Goal: Task Accomplishment & Management: Use online tool/utility

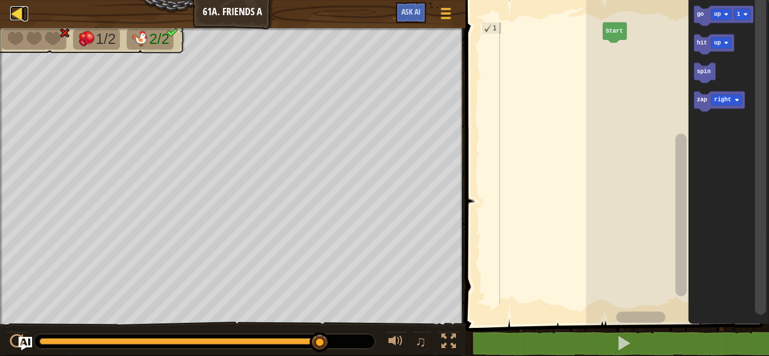
click at [19, 8] on div at bounding box center [17, 13] width 14 height 14
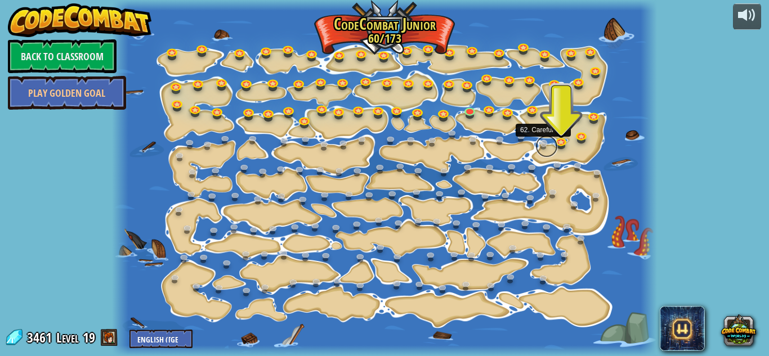
click at [556, 148] on link at bounding box center [546, 146] width 23 height 23
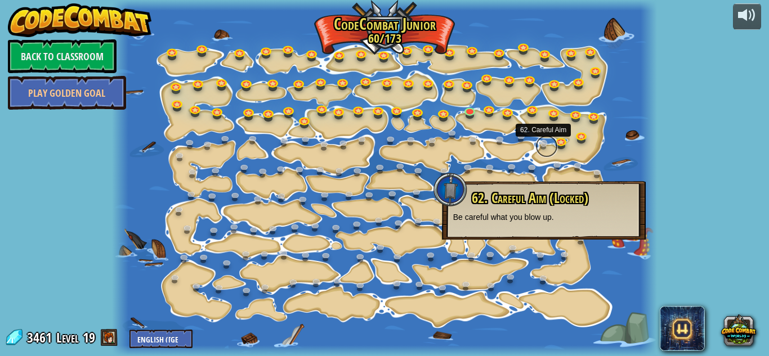
click at [556, 147] on link at bounding box center [546, 146] width 23 height 23
click at [562, 141] on link at bounding box center [563, 142] width 23 height 23
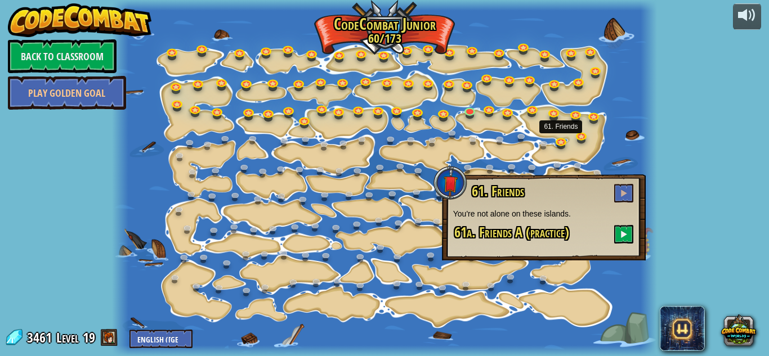
click at [613, 230] on h3 "61a. Friends A (practice)" at bounding box center [543, 234] width 181 height 19
click at [616, 233] on button at bounding box center [623, 234] width 19 height 19
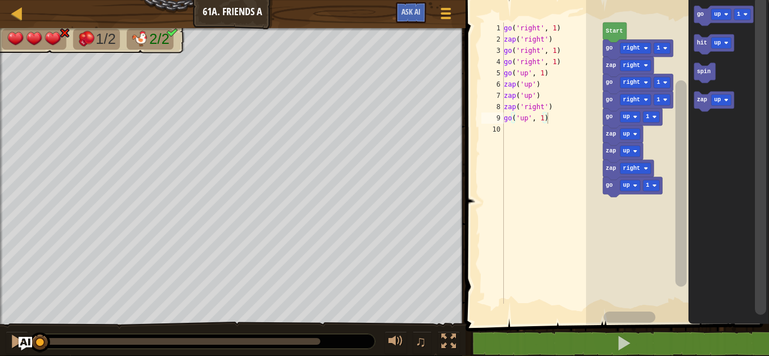
click at [623, 35] on icon "Blockly Workspace" at bounding box center [615, 33] width 24 height 20
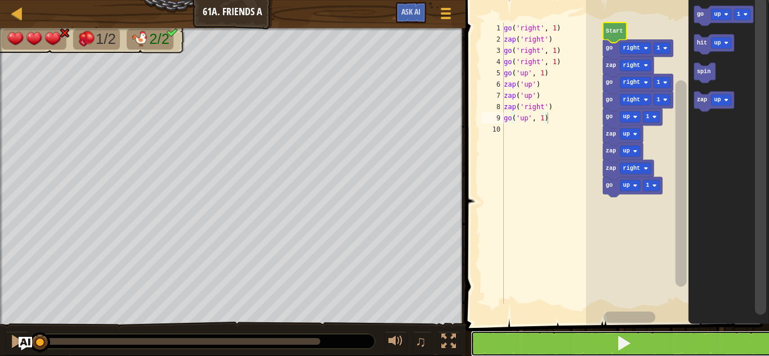
click at [516, 334] on button at bounding box center [624, 344] width 307 height 26
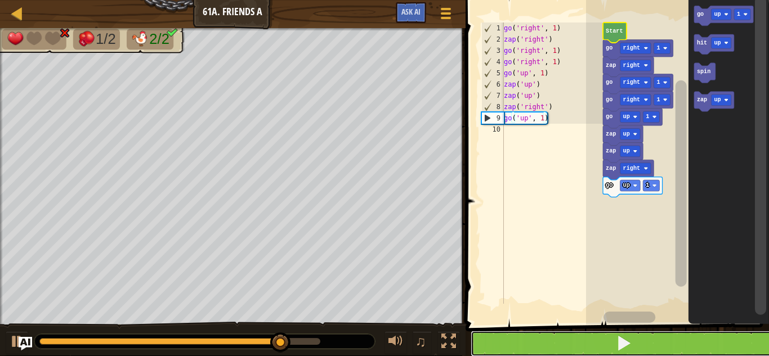
click at [516, 334] on button at bounding box center [624, 344] width 307 height 26
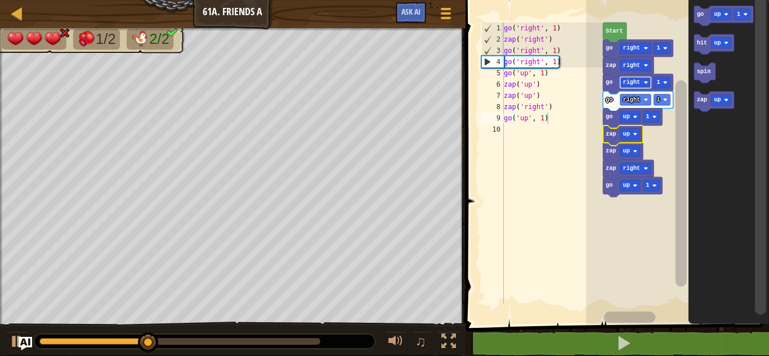
click at [627, 88] on rect "Blockly Workspace" at bounding box center [635, 82] width 31 height 11
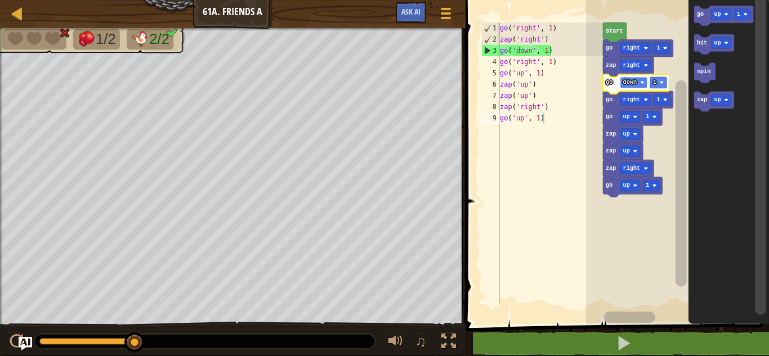
click at [626, 79] on text "down" at bounding box center [630, 82] width 14 height 6
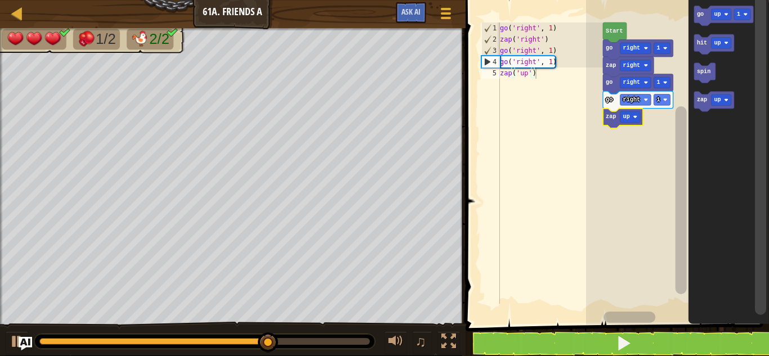
click at [694, 111] on icon "Blockly Workspace" at bounding box center [728, 159] width 81 height 330
click at [684, 111] on rect "Blockly Workspace" at bounding box center [680, 200] width 11 height 188
click at [702, 109] on icon "Blockly Workspace" at bounding box center [714, 102] width 40 height 20
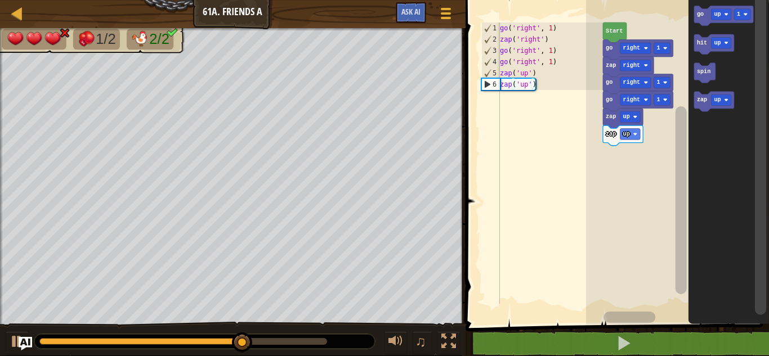
click at [703, 79] on icon "Blockly Workspace" at bounding box center [704, 73] width 21 height 20
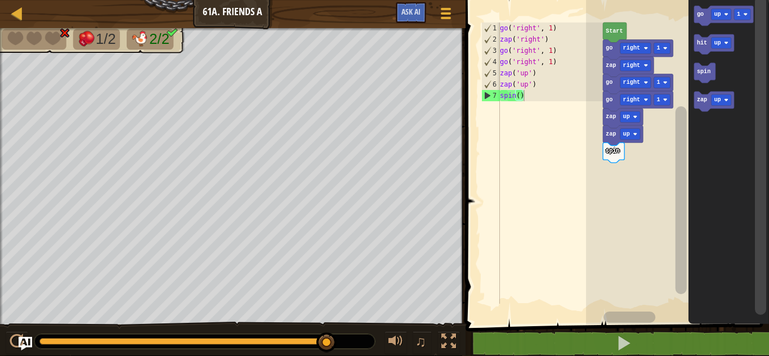
click at [611, 159] on icon "Blockly Workspace" at bounding box center [613, 153] width 21 height 20
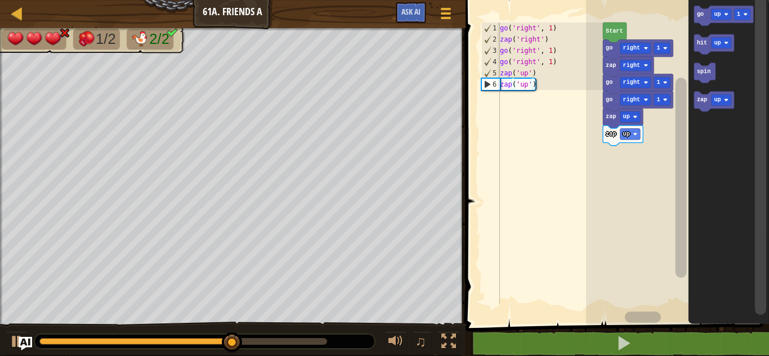
click at [0, 0] on div at bounding box center [0, 0] width 0 height 0
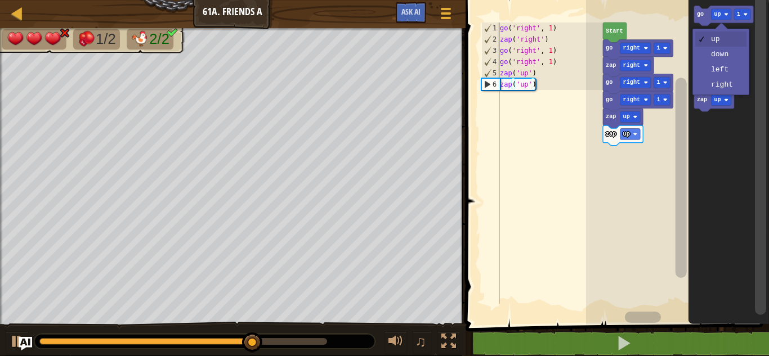
click at [725, 88] on icon "Blockly Workspace" at bounding box center [728, 159] width 81 height 330
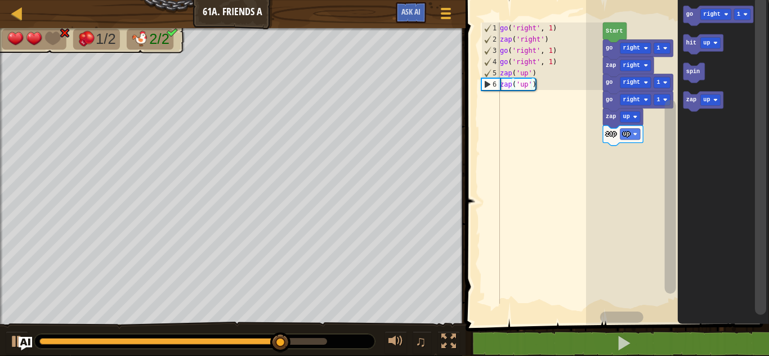
click at [686, 12] on text "go" at bounding box center [689, 14] width 7 height 6
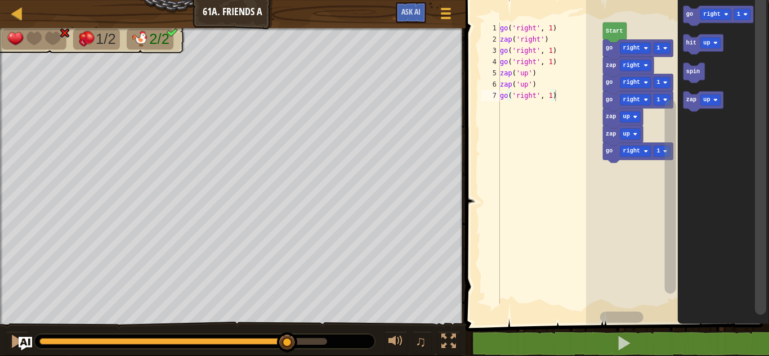
click at [692, 103] on text "zap" at bounding box center [691, 100] width 10 height 6
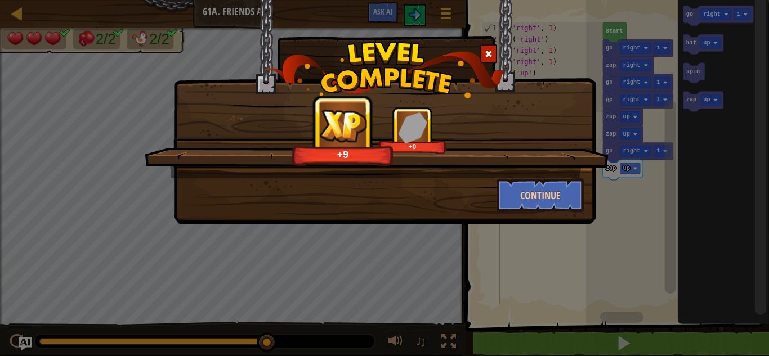
click at [539, 220] on div "+9 +0 Continue" at bounding box center [384, 112] width 422 height 224
click at [555, 204] on button "Continue" at bounding box center [540, 195] width 87 height 34
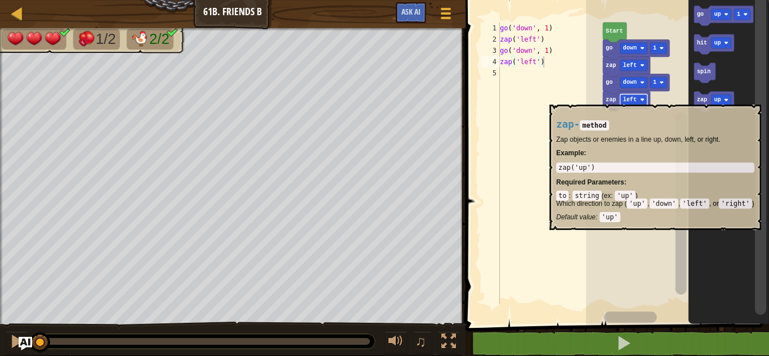
click at [0, 0] on div at bounding box center [0, 0] width 0 height 0
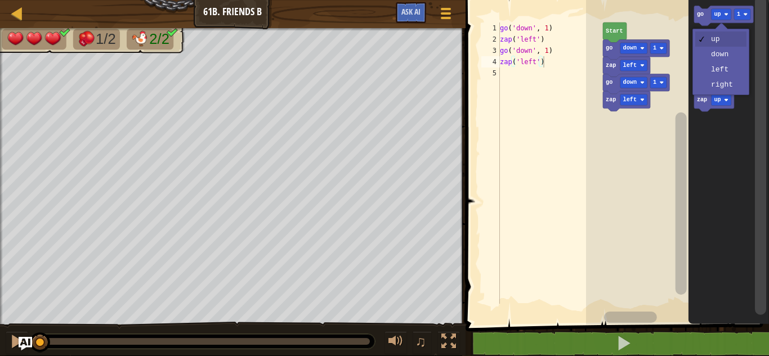
click at [727, 59] on icon "Blockly Workspace" at bounding box center [728, 159] width 81 height 330
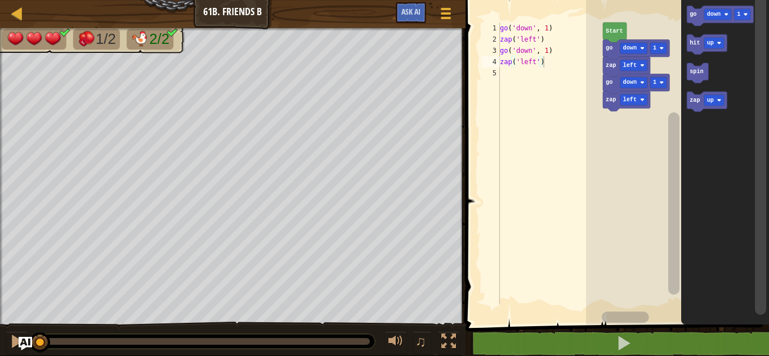
click at [693, 14] on text "go" at bounding box center [693, 14] width 7 height 6
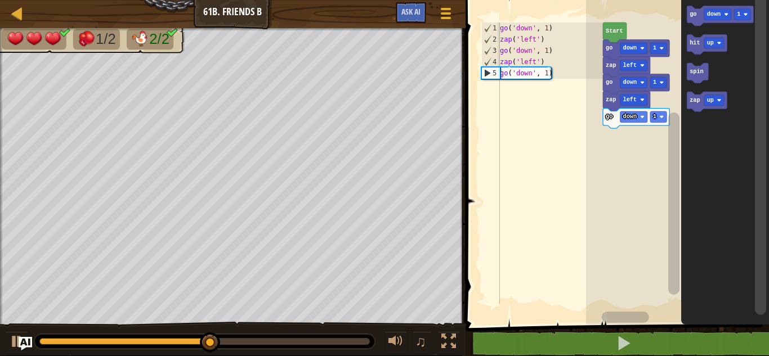
click at [0, 0] on div at bounding box center [0, 0] width 0 height 0
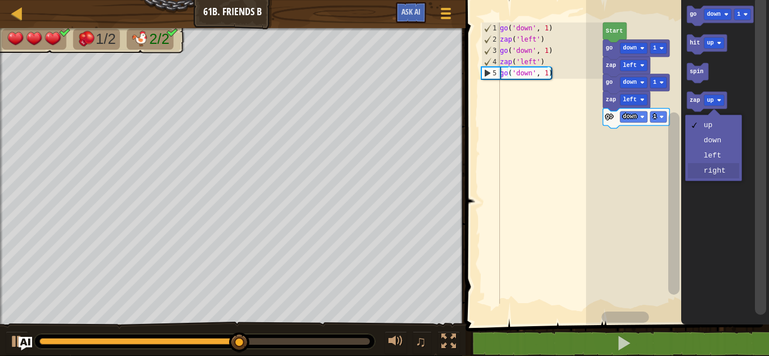
click at [719, 172] on icon "Blockly Workspace" at bounding box center [725, 159] width 88 height 330
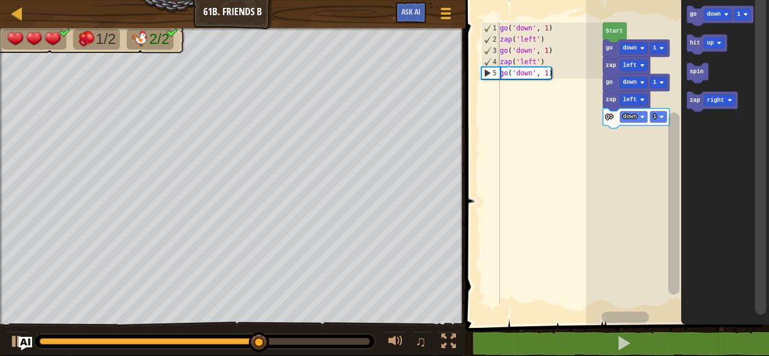
click at [694, 104] on text "zap" at bounding box center [695, 100] width 10 height 6
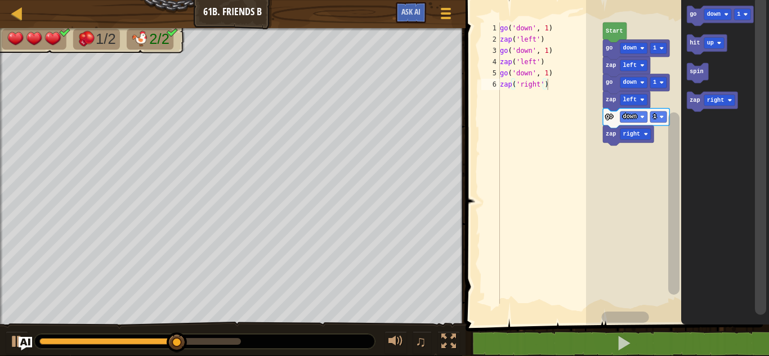
click at [695, 17] on text "go" at bounding box center [693, 14] width 7 height 6
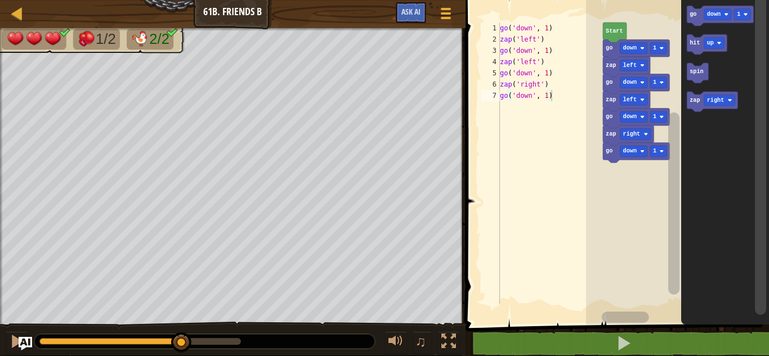
click at [697, 108] on icon "Blockly Workspace" at bounding box center [712, 102] width 51 height 20
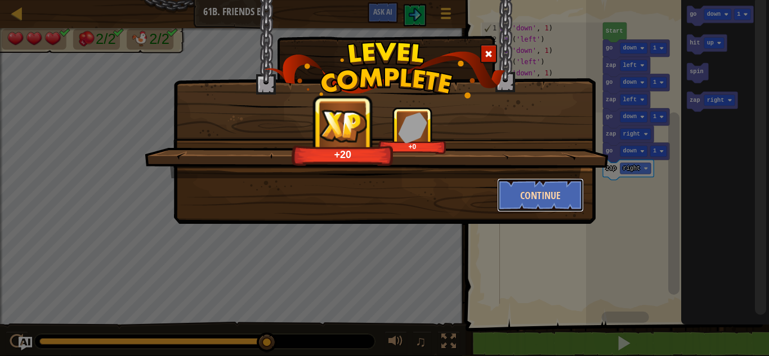
click at [552, 186] on button "Continue" at bounding box center [540, 195] width 87 height 34
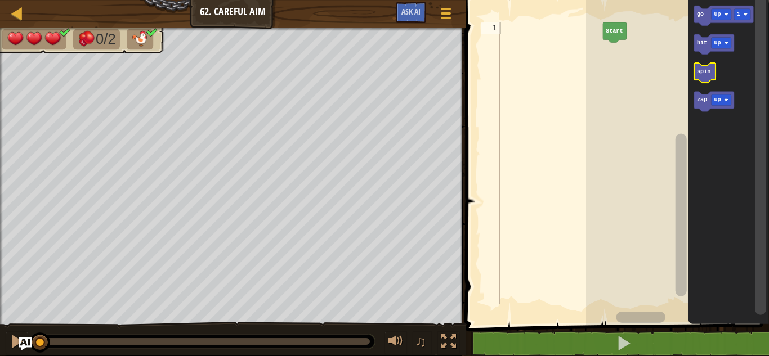
click at [708, 74] on text "spin" at bounding box center [703, 72] width 14 height 6
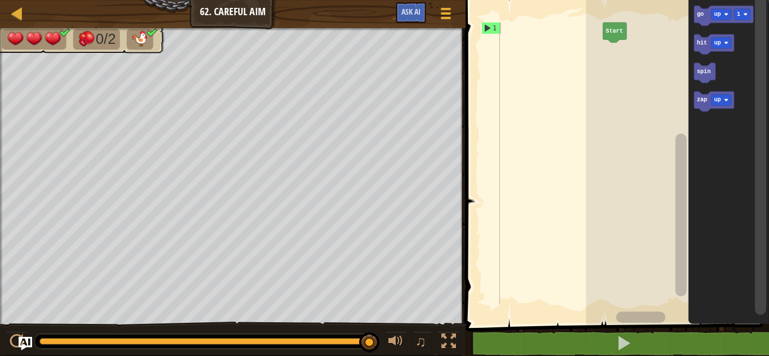
click at [0, 118] on div at bounding box center [1, 185] width 3 height 314
click at [714, 14] on text "up" at bounding box center [717, 14] width 7 height 6
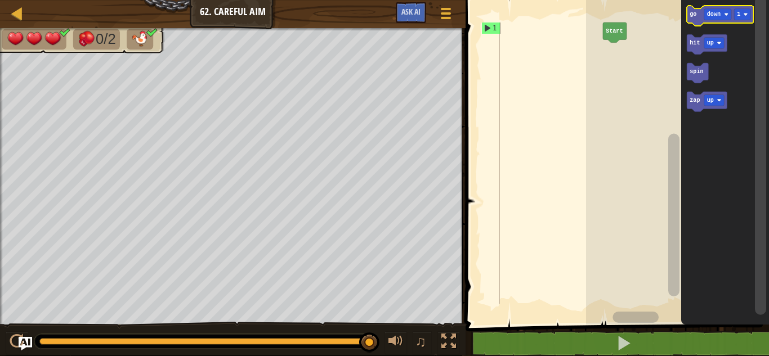
click at [694, 18] on icon "Blockly Workspace" at bounding box center [720, 16] width 66 height 20
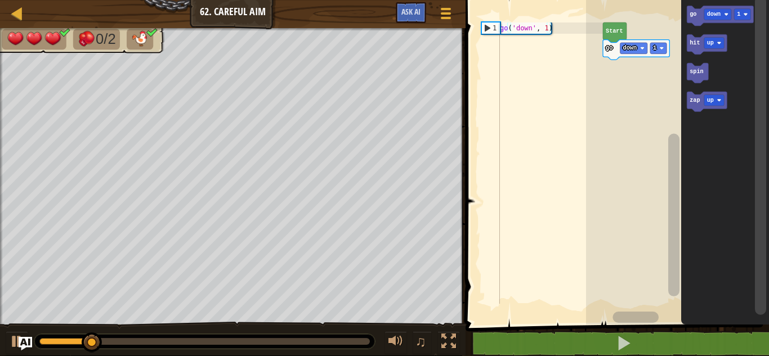
click at [709, 102] on text "up" at bounding box center [710, 100] width 7 height 6
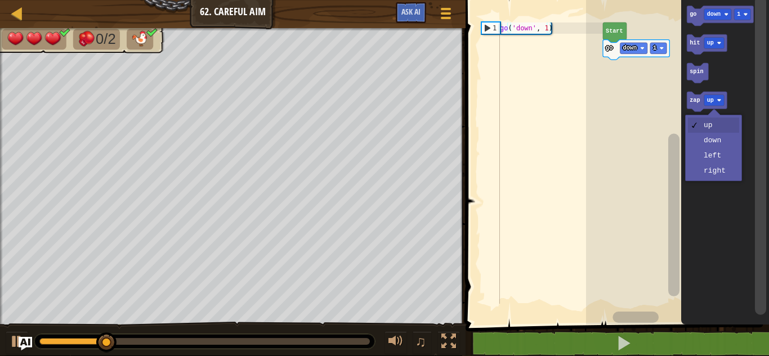
click at [716, 162] on icon "Blockly Workspace" at bounding box center [725, 159] width 88 height 330
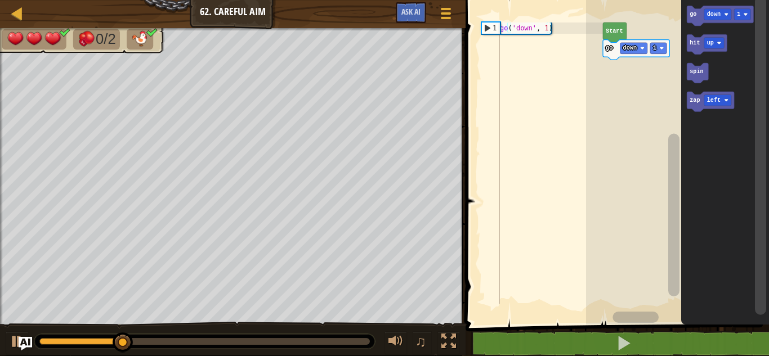
click at [693, 110] on icon "Blockly Workspace" at bounding box center [710, 102] width 47 height 20
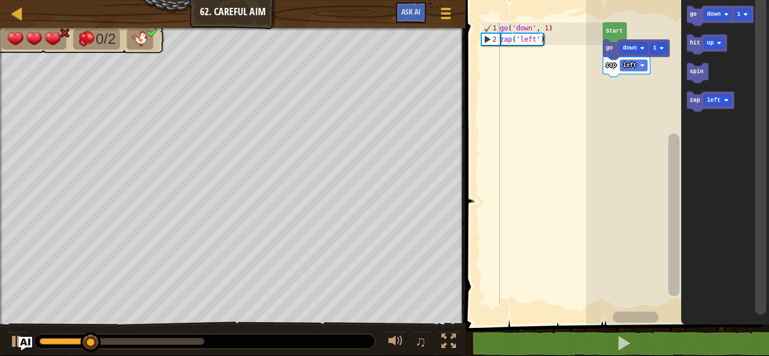
click at [687, 19] on icon "Blockly Workspace" at bounding box center [720, 16] width 66 height 20
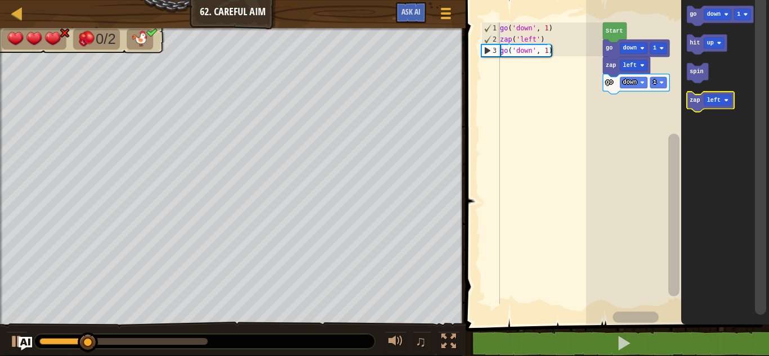
click at [698, 104] on icon "Blockly Workspace" at bounding box center [710, 102] width 47 height 20
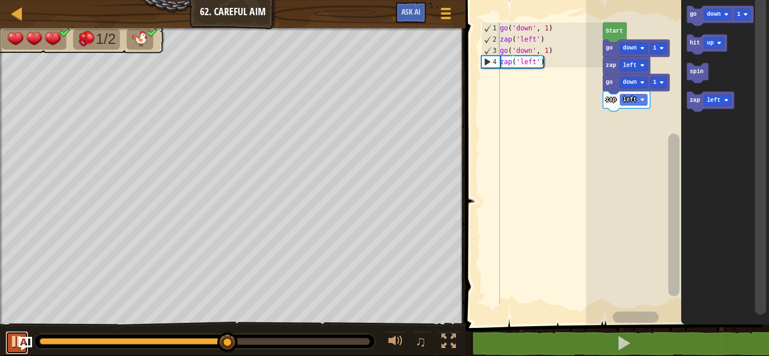
click at [13, 345] on div at bounding box center [17, 341] width 15 height 15
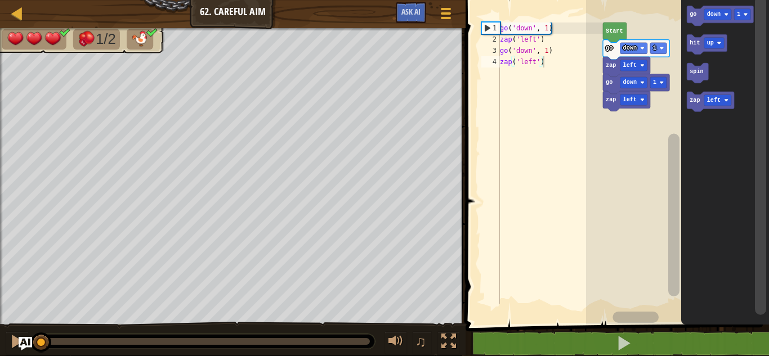
drag, startPoint x: 221, startPoint y: 343, endPoint x: 0, endPoint y: 347, distance: 221.3
click at [0, 347] on div "♫" at bounding box center [233, 339] width 466 height 34
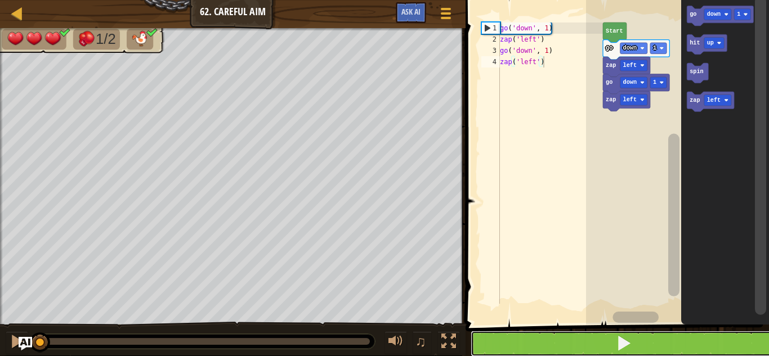
click at [564, 340] on button at bounding box center [624, 344] width 307 height 26
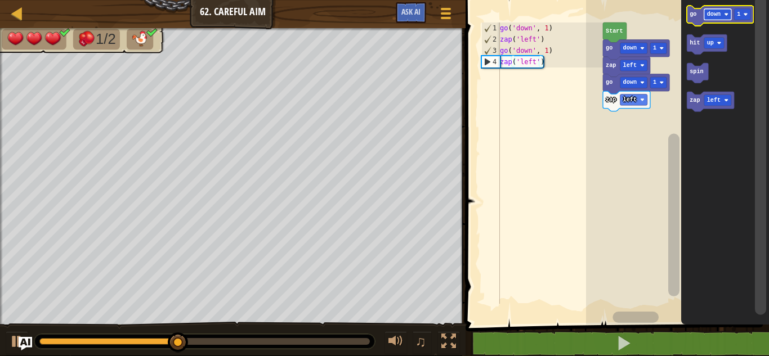
click at [724, 19] on rect "Blockly Workspace" at bounding box center [717, 14] width 27 height 11
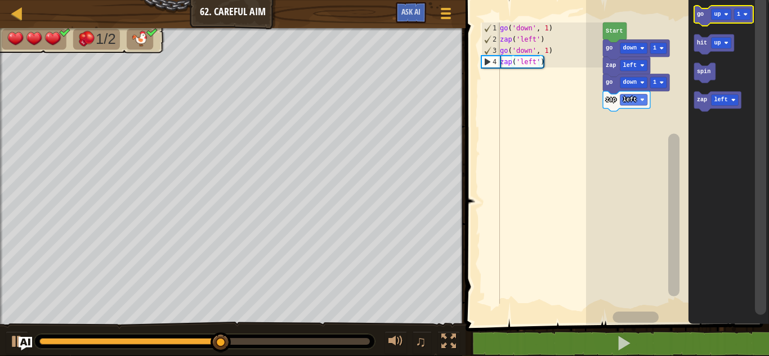
click at [705, 21] on icon "Blockly Workspace" at bounding box center [724, 16] width 60 height 20
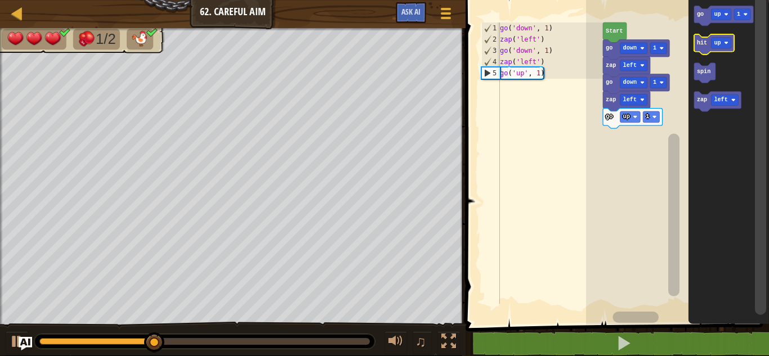
click at [704, 44] on text "hit" at bounding box center [701, 43] width 10 height 6
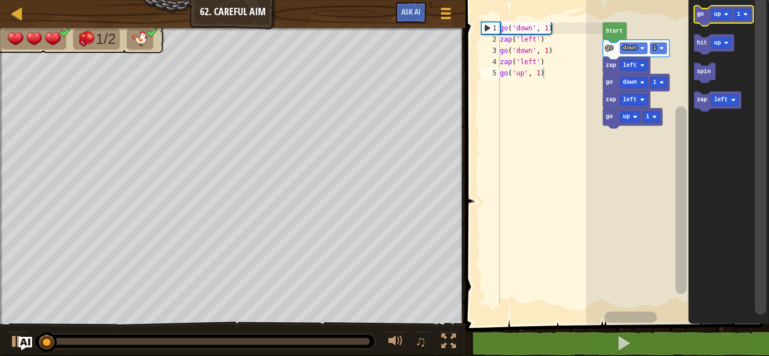
click at [703, 11] on icon "Blockly Workspace" at bounding box center [724, 16] width 60 height 20
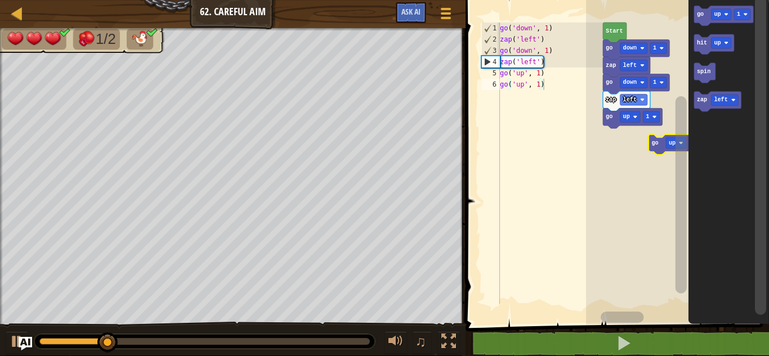
click at [737, 155] on div "Start go down 1 zap left go down 1 zap left go up 1 go up 1 go up 1 hit up spin…" at bounding box center [677, 159] width 183 height 330
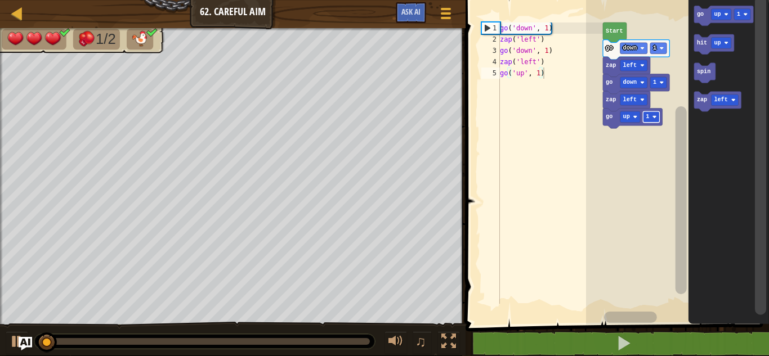
click at [655, 112] on rect "Blockly Workspace" at bounding box center [651, 116] width 16 height 11
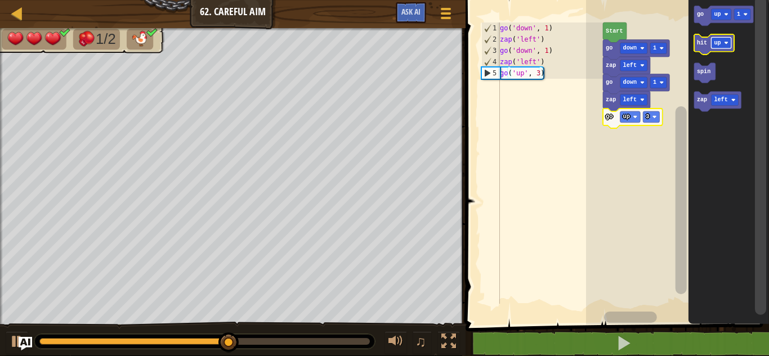
click at [712, 47] on rect "Blockly Workspace" at bounding box center [721, 43] width 20 height 11
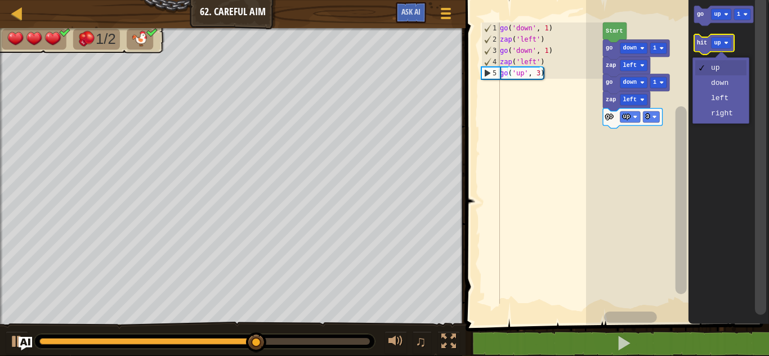
click at [695, 52] on rect "Blockly Workspace" at bounding box center [714, 44] width 40 height 20
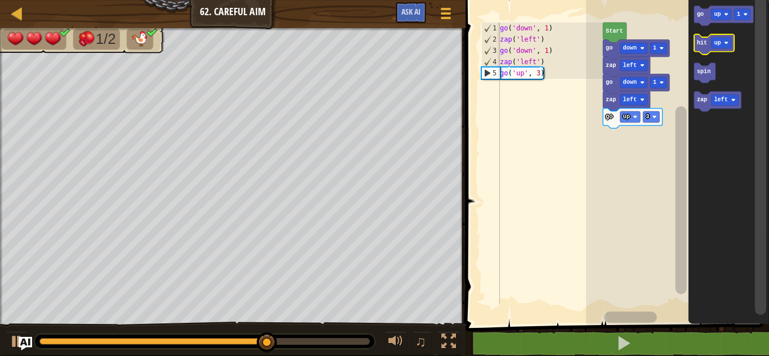
click at [695, 52] on rect "Blockly Workspace" at bounding box center [714, 44] width 40 height 20
click at [702, 47] on icon "Blockly Workspace" at bounding box center [714, 44] width 40 height 20
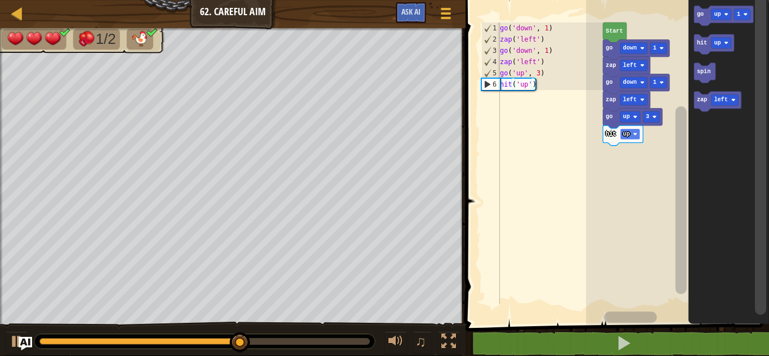
click at [623, 138] on rect "Blockly Workspace" at bounding box center [630, 134] width 20 height 11
click at [628, 132] on text "left" at bounding box center [630, 134] width 14 height 6
click at [605, 143] on rect "Blockly Workspace" at bounding box center [677, 159] width 183 height 330
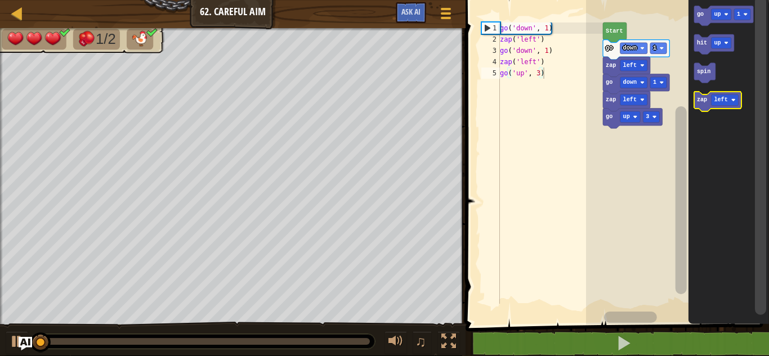
click at [705, 110] on icon "Blockly Workspace" at bounding box center [717, 102] width 47 height 20
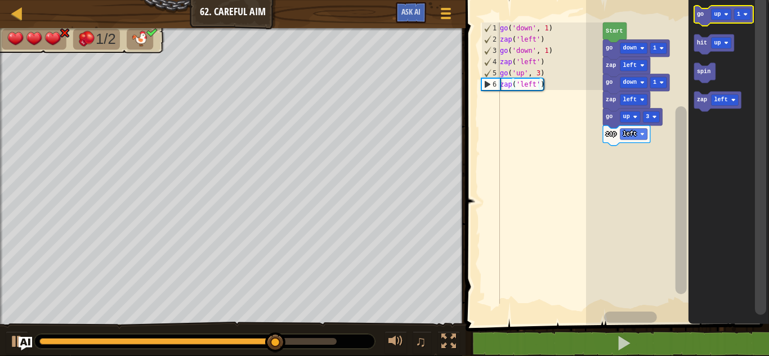
click at [702, 12] on text "go" at bounding box center [699, 14] width 7 height 6
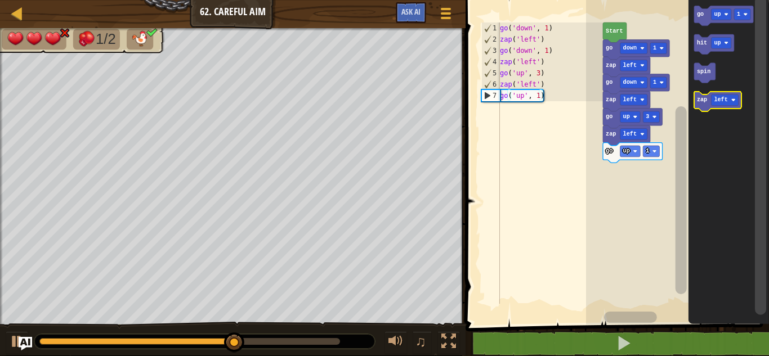
click at [696, 104] on text "zap" at bounding box center [701, 100] width 10 height 6
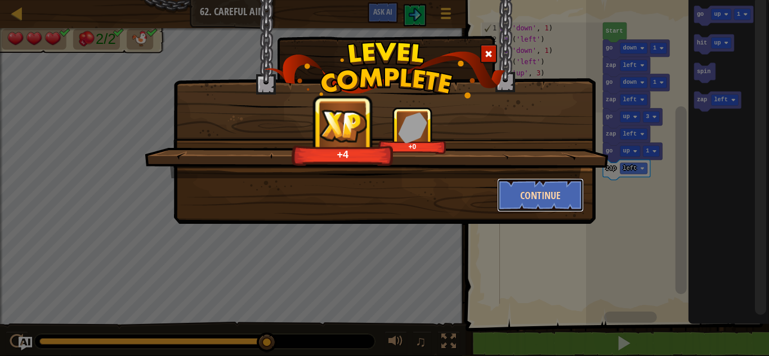
click at [544, 196] on button "Continue" at bounding box center [540, 195] width 87 height 34
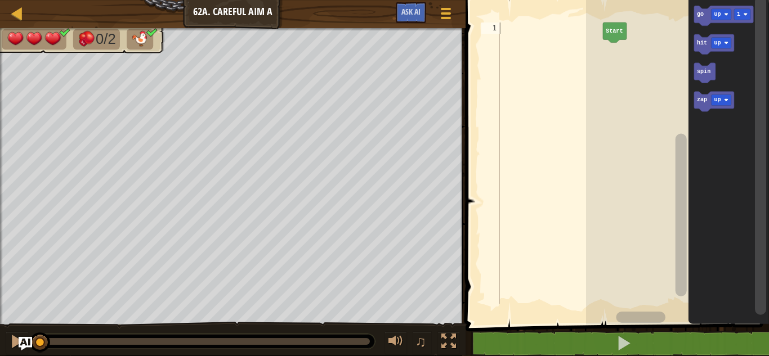
click at [717, 23] on icon "Blockly Workspace" at bounding box center [724, 16] width 60 height 20
click at [635, 44] on rect "Blockly Workspace" at bounding box center [630, 48] width 20 height 11
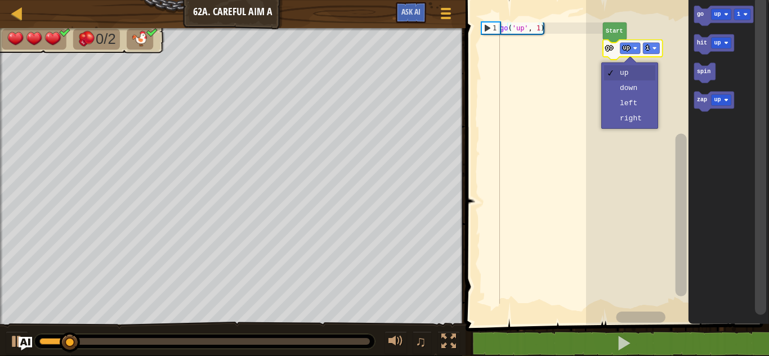
click at [635, 96] on rect "Blockly Workspace" at bounding box center [677, 159] width 183 height 330
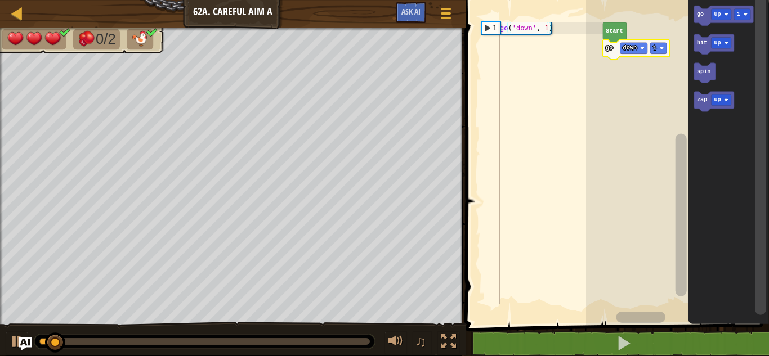
click at [725, 101] on image "Blockly Workspace" at bounding box center [726, 100] width 5 height 5
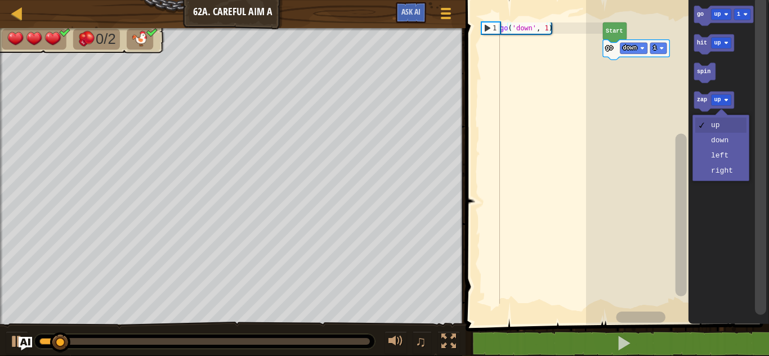
click at [739, 162] on icon "Blockly Workspace" at bounding box center [728, 159] width 81 height 330
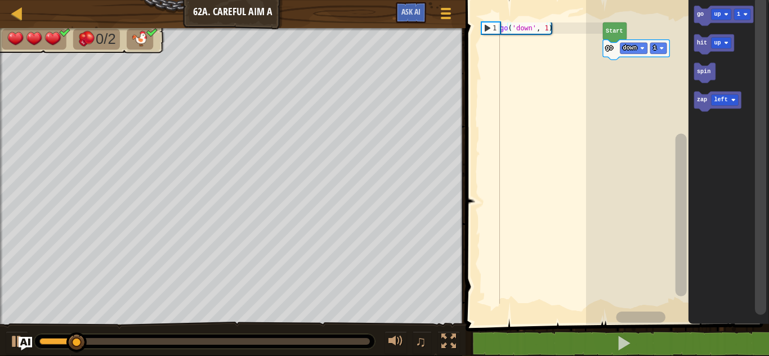
click at [729, 101] on rect "Blockly Workspace" at bounding box center [724, 100] width 27 height 11
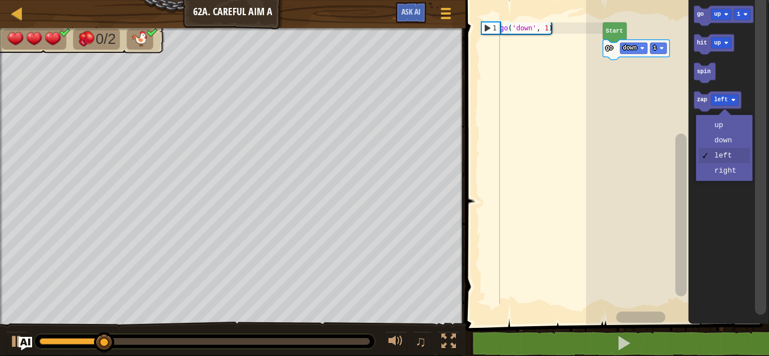
click at [723, 176] on icon "Blockly Workspace" at bounding box center [728, 159] width 81 height 330
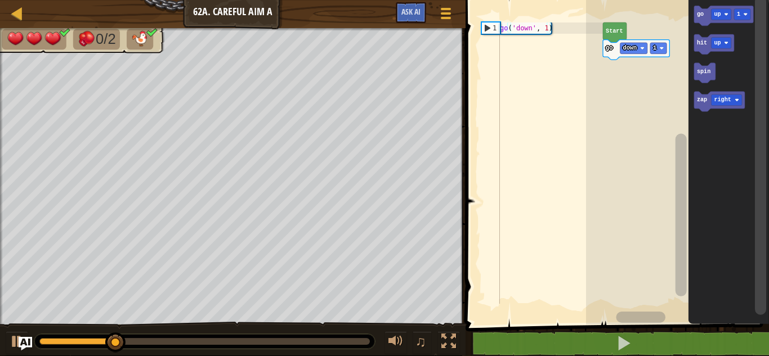
click at [700, 103] on text "zap" at bounding box center [701, 100] width 10 height 6
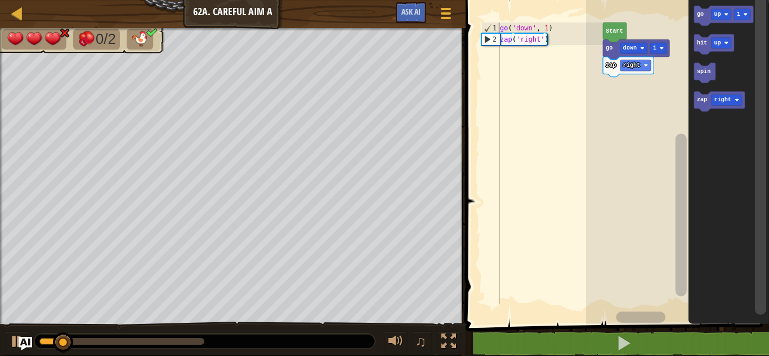
click at [705, 15] on icon "Blockly Workspace" at bounding box center [724, 16] width 60 height 20
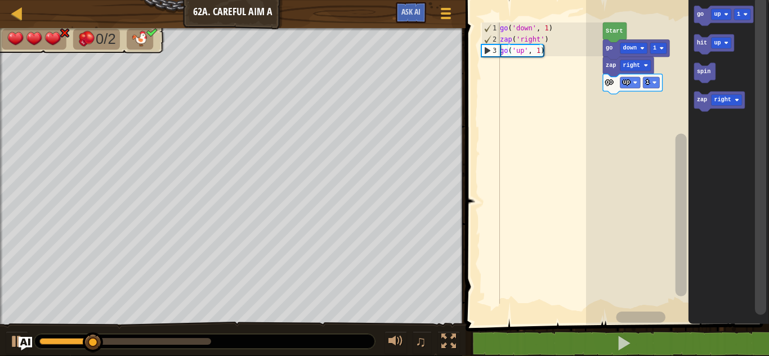
click at [634, 82] on image "Blockly Workspace" at bounding box center [635, 83] width 5 height 5
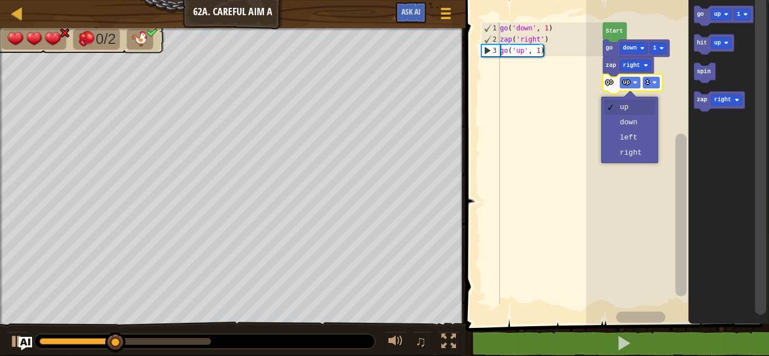
click at [642, 123] on rect "Blockly Workspace" at bounding box center [677, 159] width 183 height 330
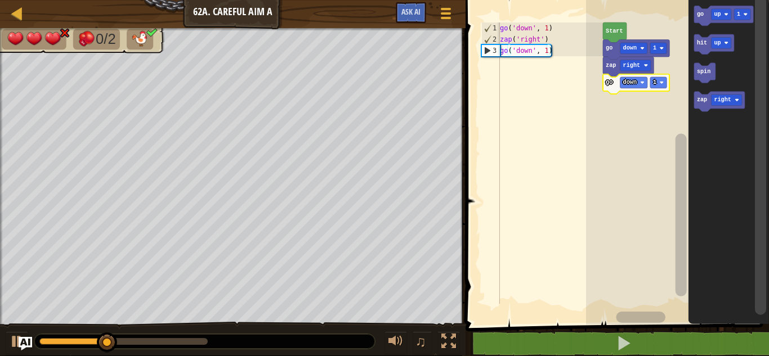
click at [700, 105] on icon "Blockly Workspace" at bounding box center [719, 102] width 51 height 20
